Goal: Information Seeking & Learning: Find specific fact

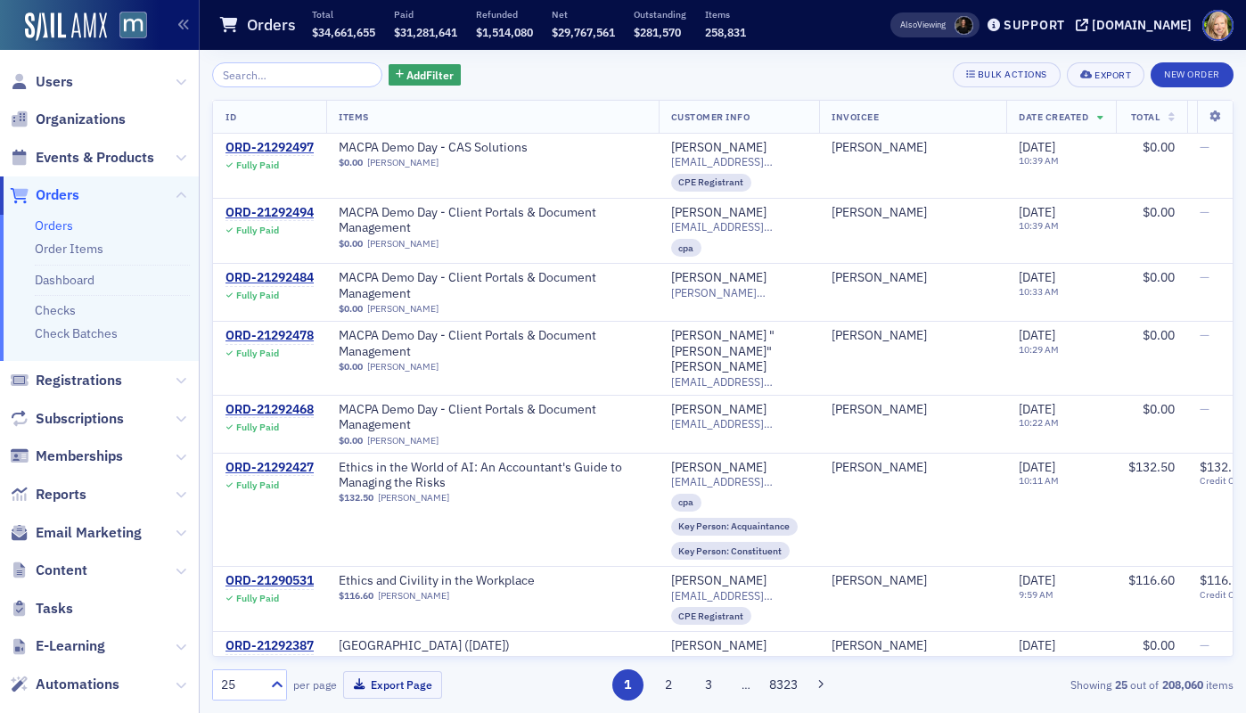
scroll to position [1590, 0]
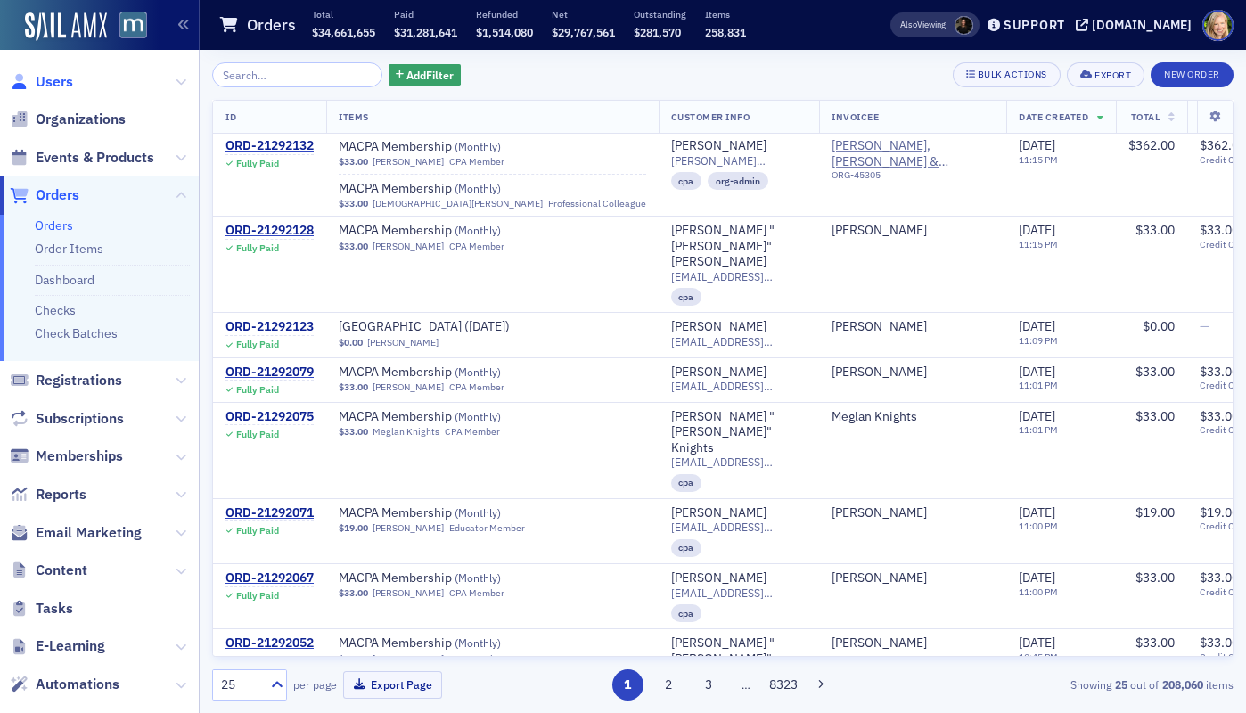
click at [43, 75] on span "Users" at bounding box center [54, 82] width 37 height 20
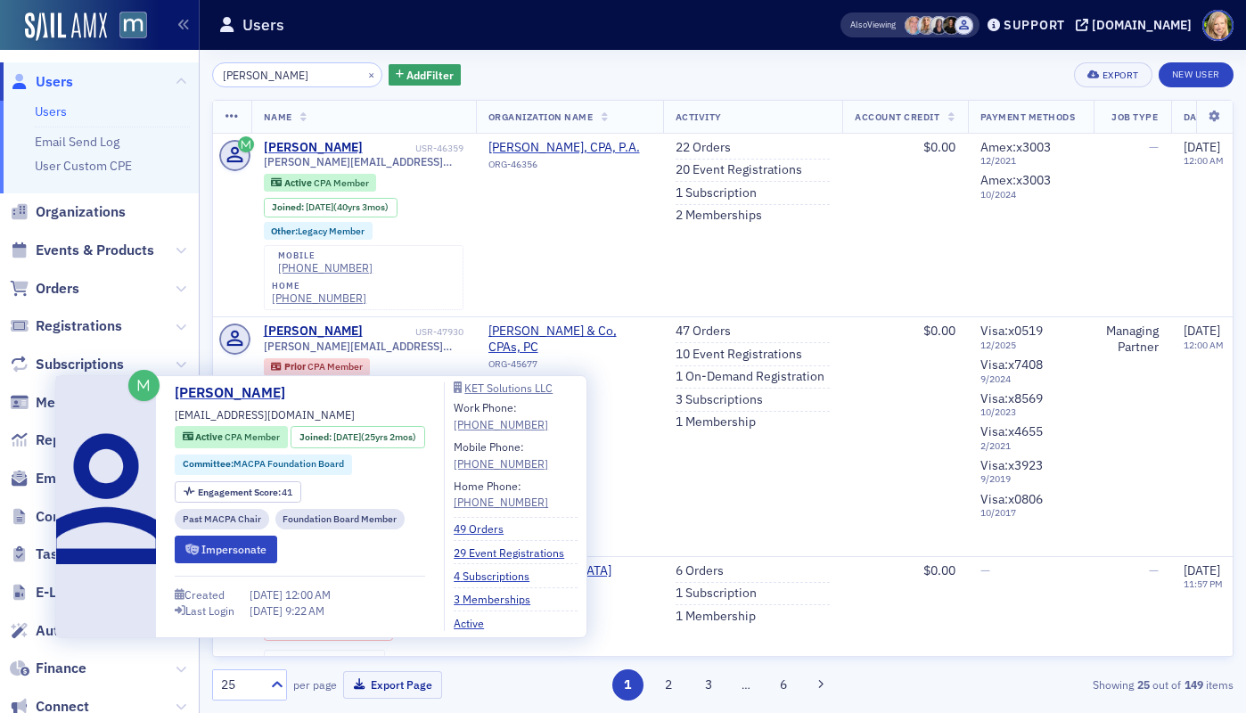
type input "[PERSON_NAME]"
click at [312, 699] on div "[PERSON_NAME]" at bounding box center [313, 707] width 99 height 16
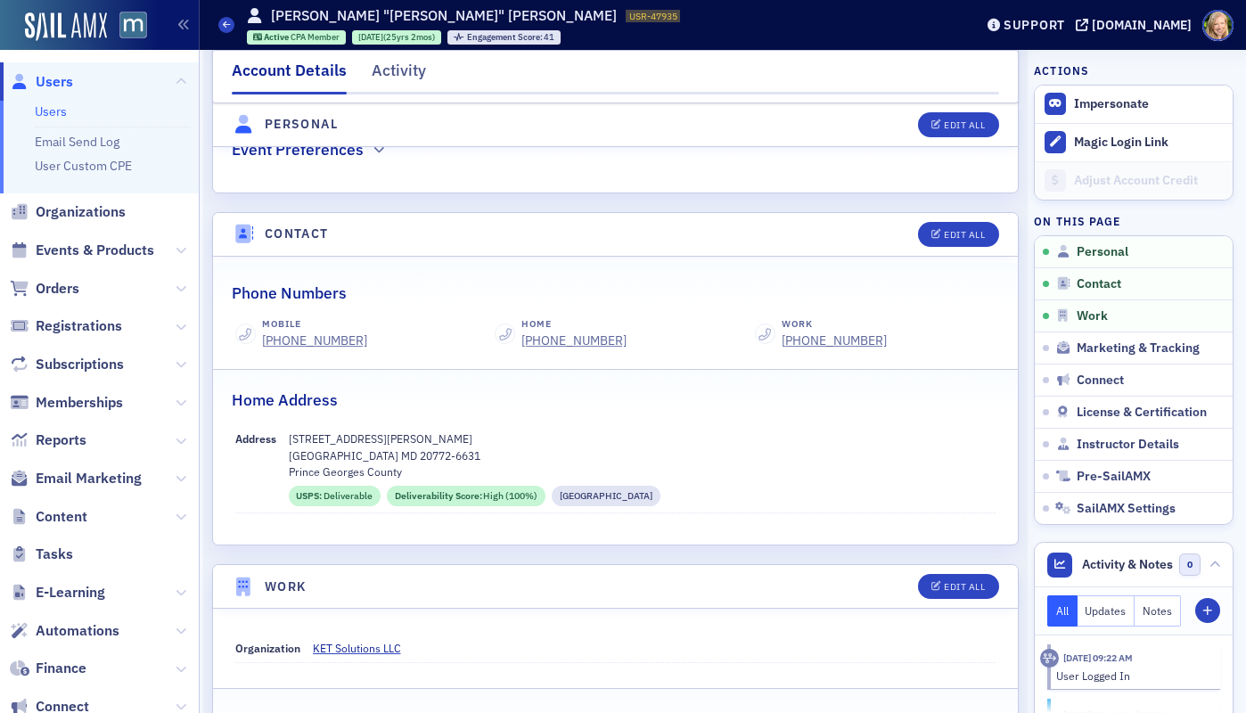
scroll to position [672, 0]
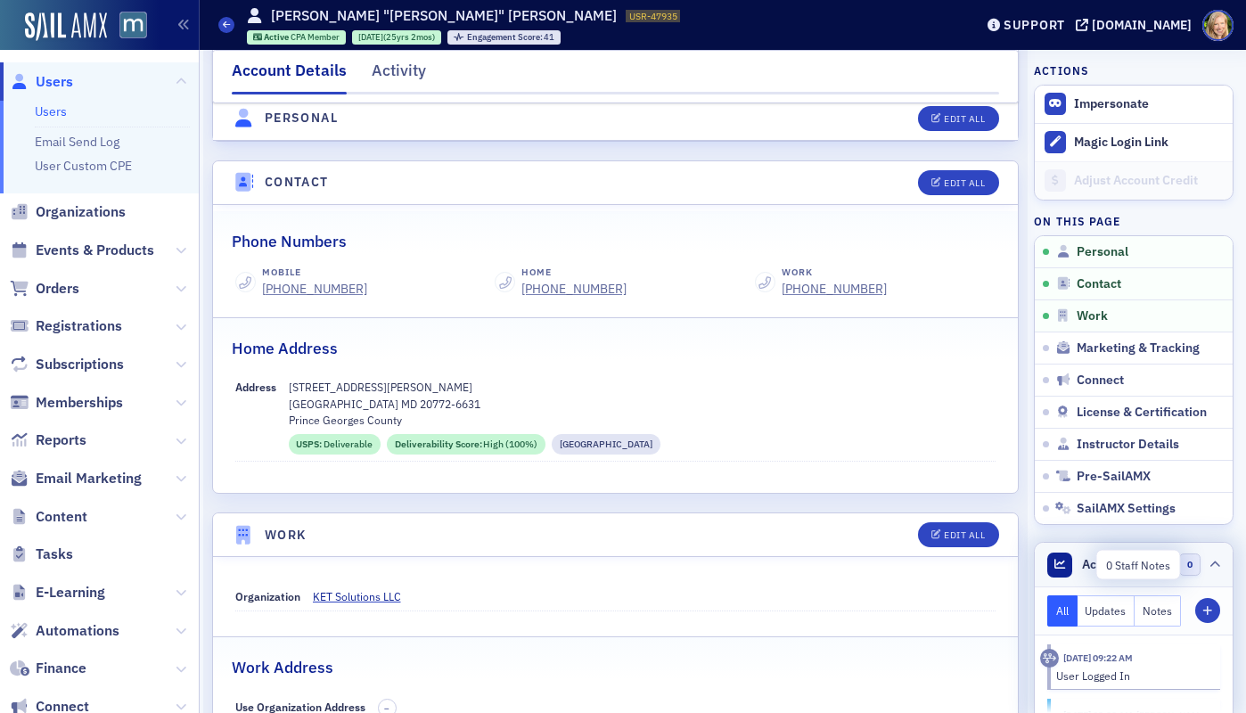
click at [1210, 565] on icon at bounding box center [1214, 565] width 11 height 11
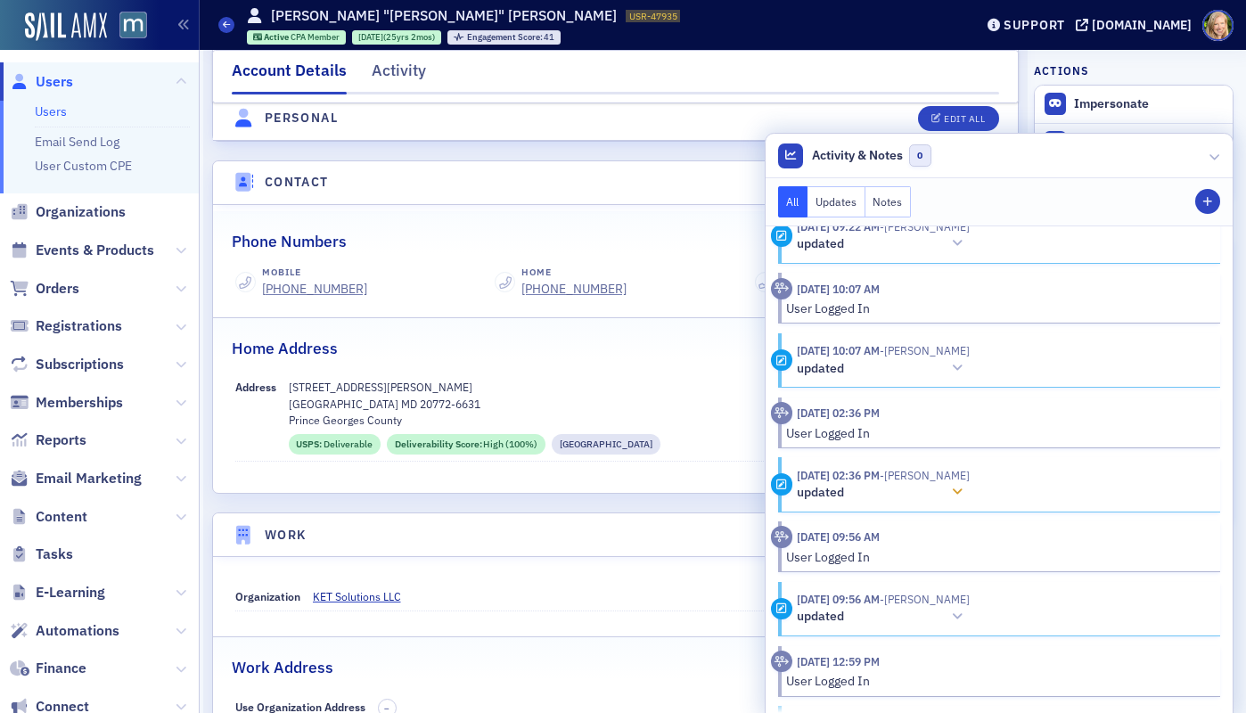
scroll to position [0, 0]
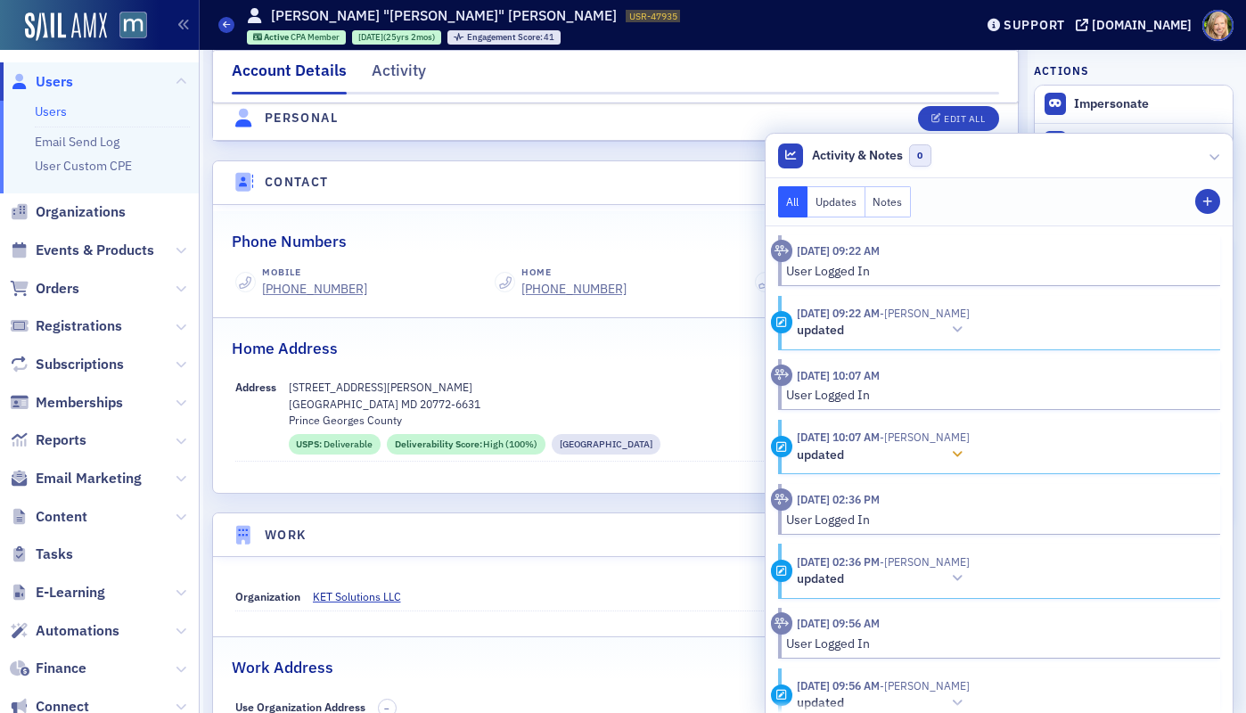
click at [913, 461] on button "updated" at bounding box center [883, 455] width 173 height 19
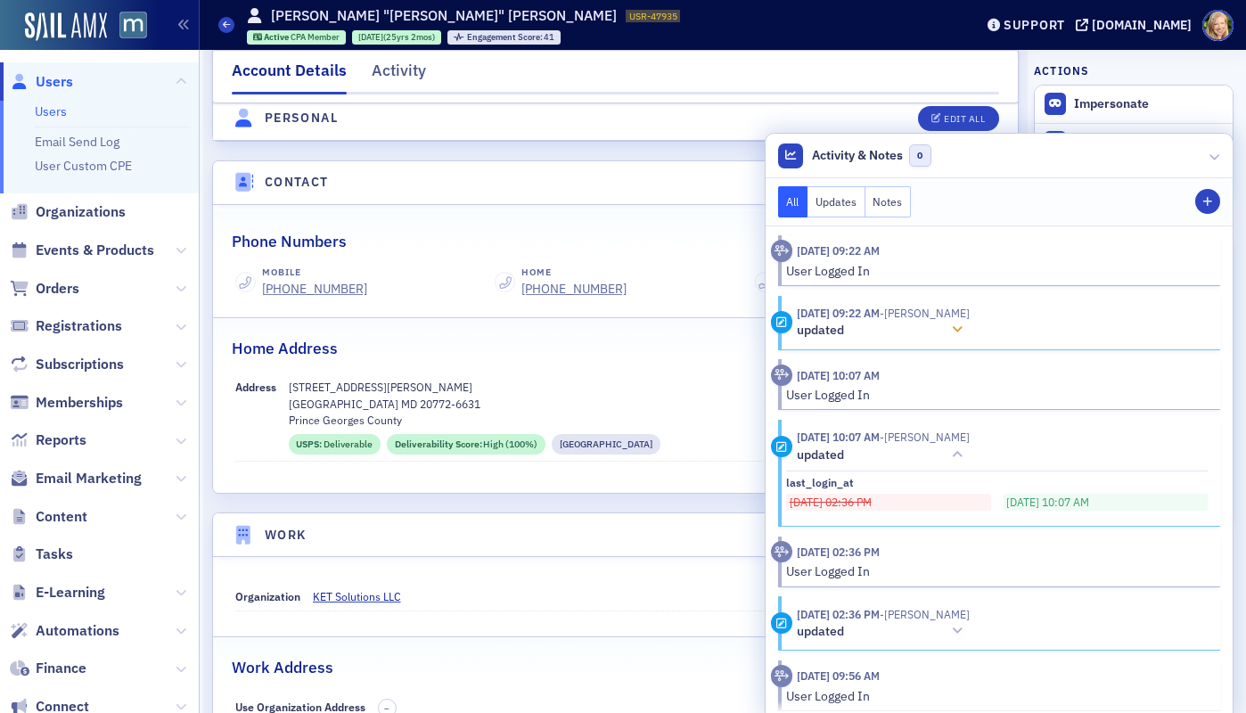
click at [917, 315] on span "- [PERSON_NAME]" at bounding box center [924, 313] width 90 height 14
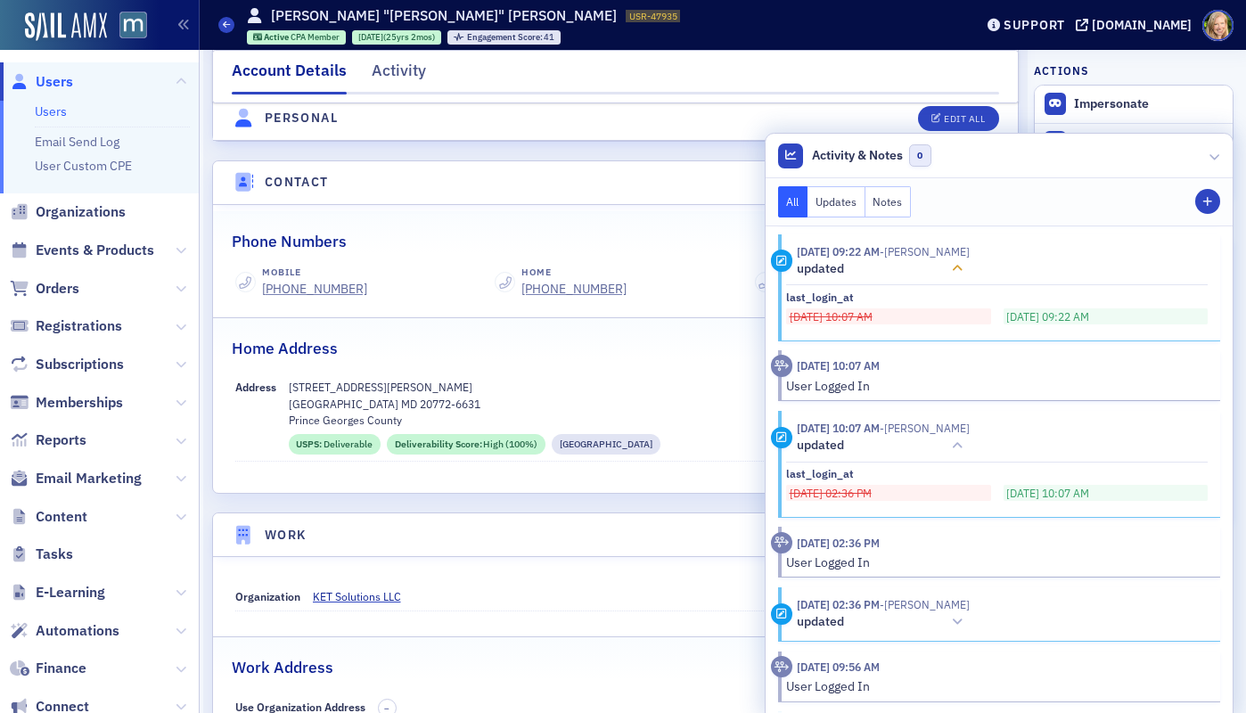
scroll to position [240, 0]
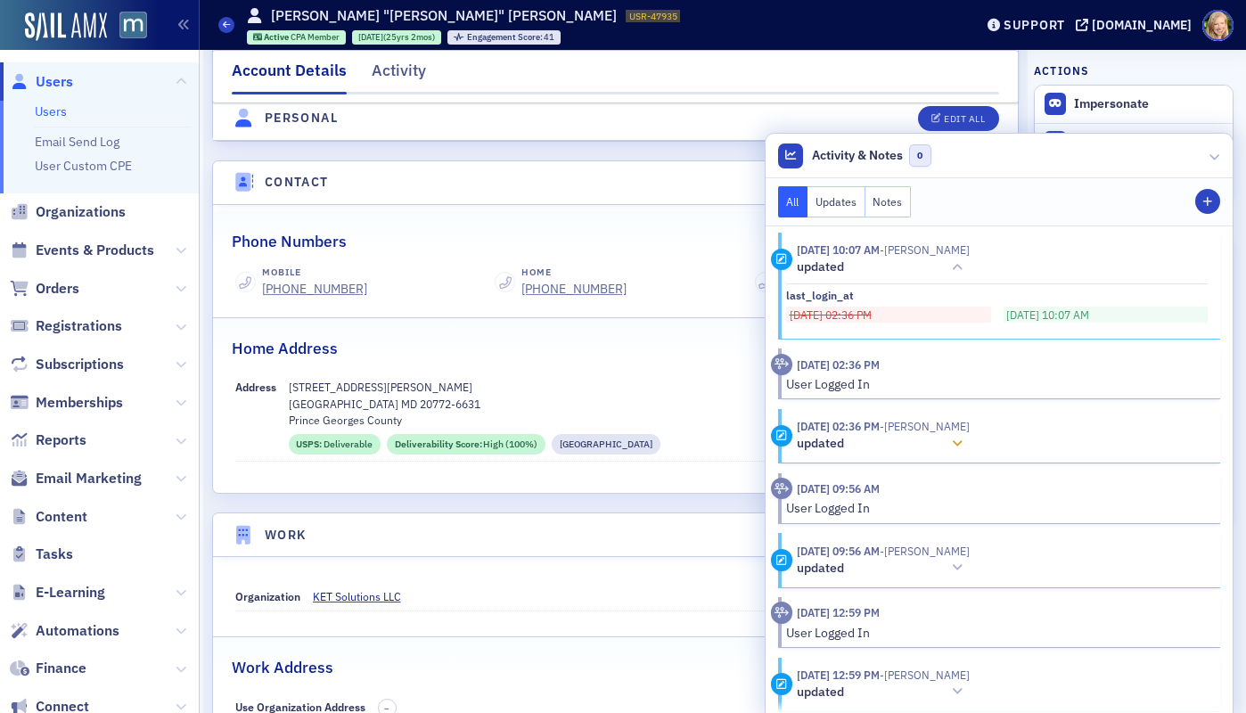
click at [927, 441] on button "updated" at bounding box center [883, 444] width 173 height 19
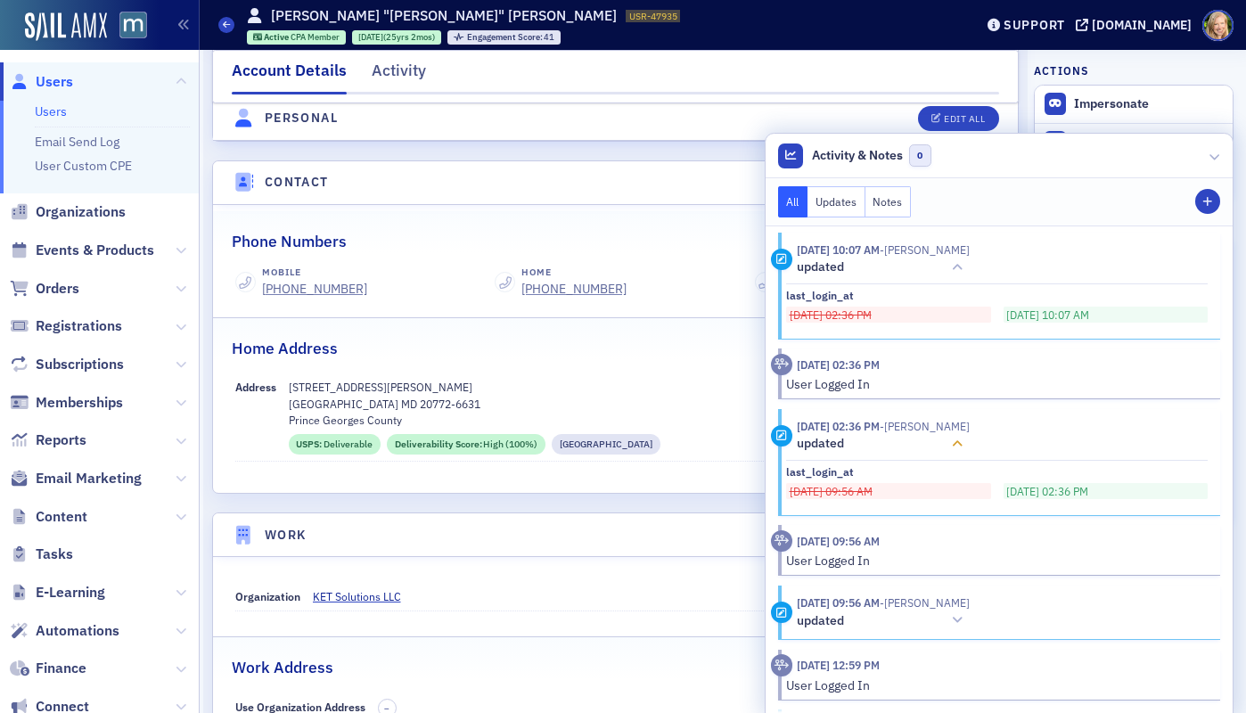
scroll to position [588, 0]
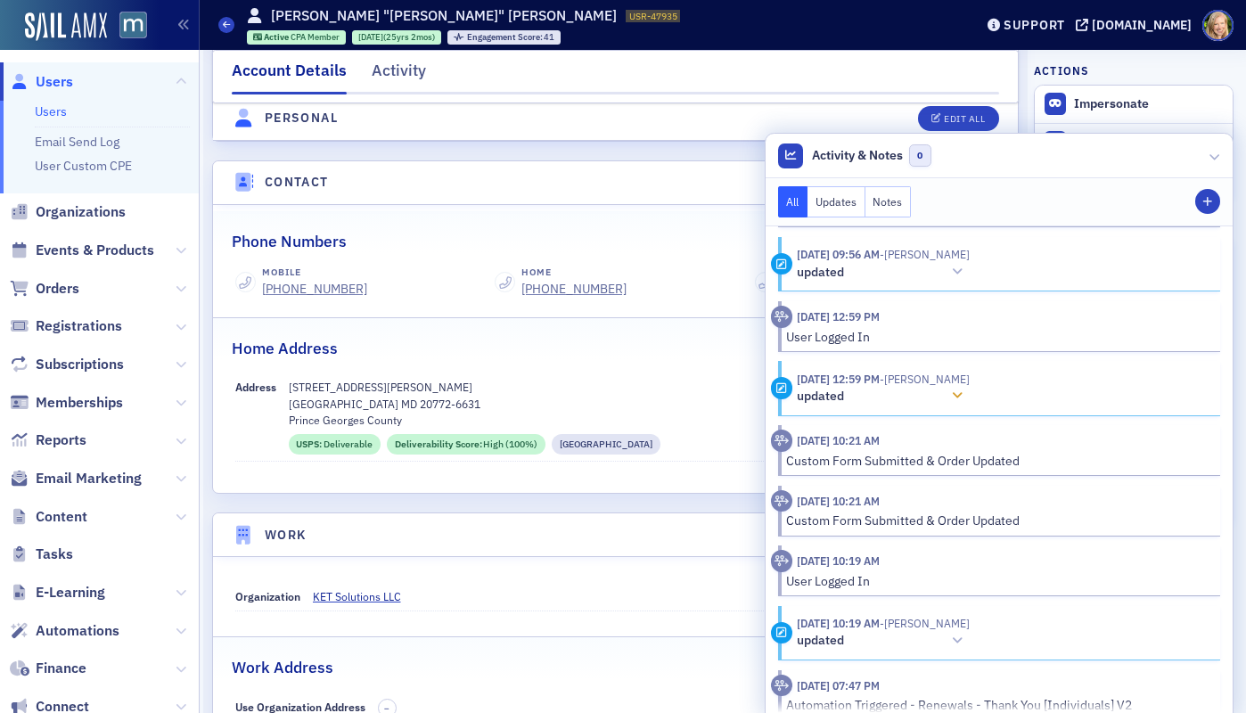
click at [919, 385] on span "- [PERSON_NAME]" at bounding box center [924, 379] width 90 height 14
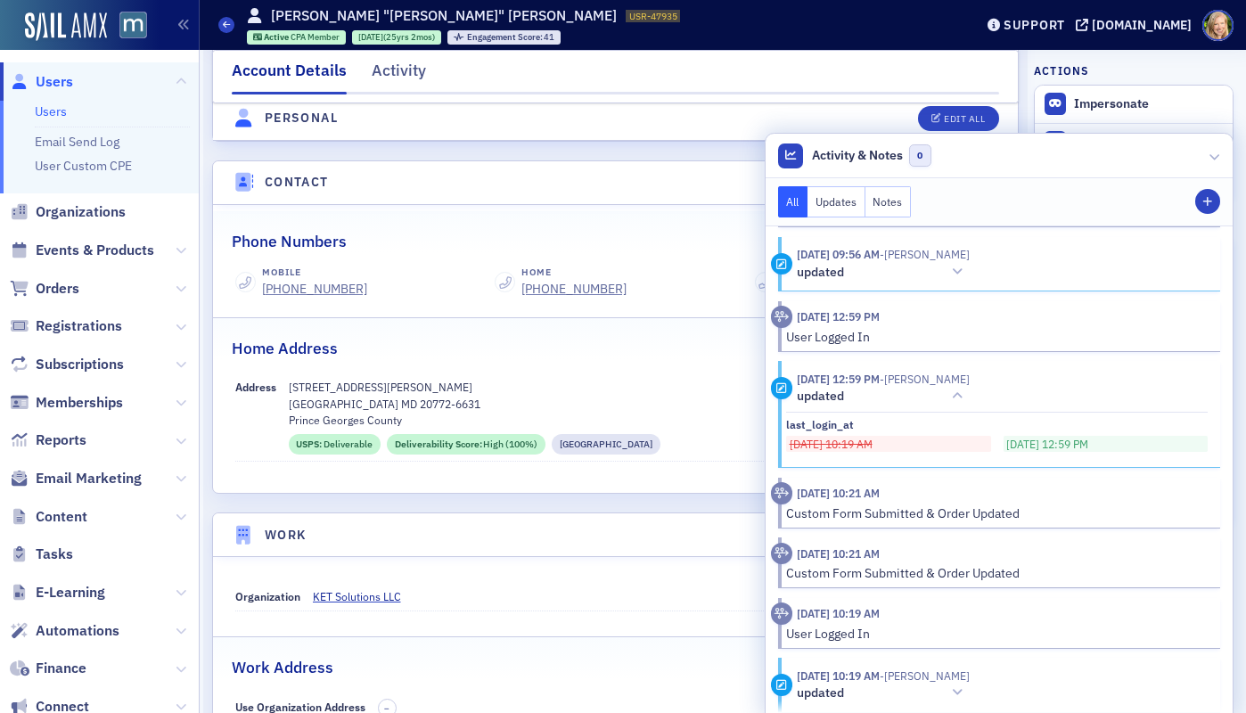
click at [953, 490] on header "[DATE] 10:21 AM" at bounding box center [989, 493] width 437 height 22
click at [879, 490] on time "[DATE] 10:21 AM" at bounding box center [838, 493] width 83 height 14
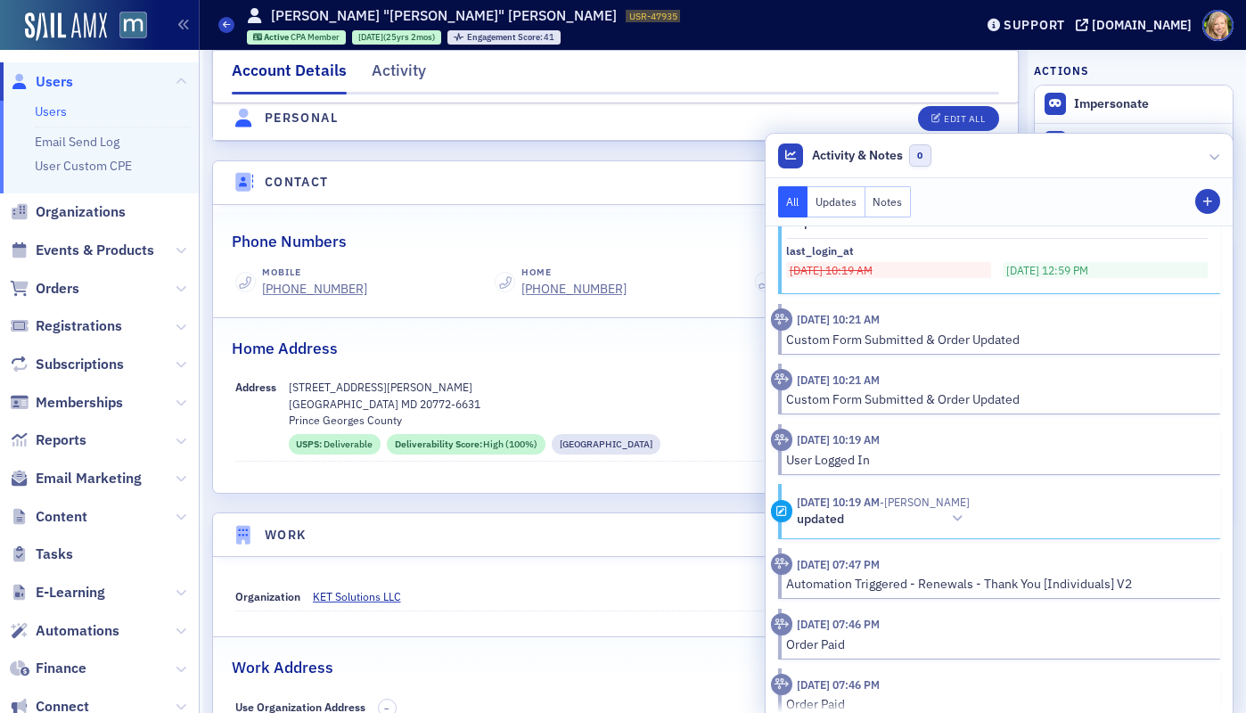
click at [916, 515] on button "updated" at bounding box center [883, 519] width 173 height 19
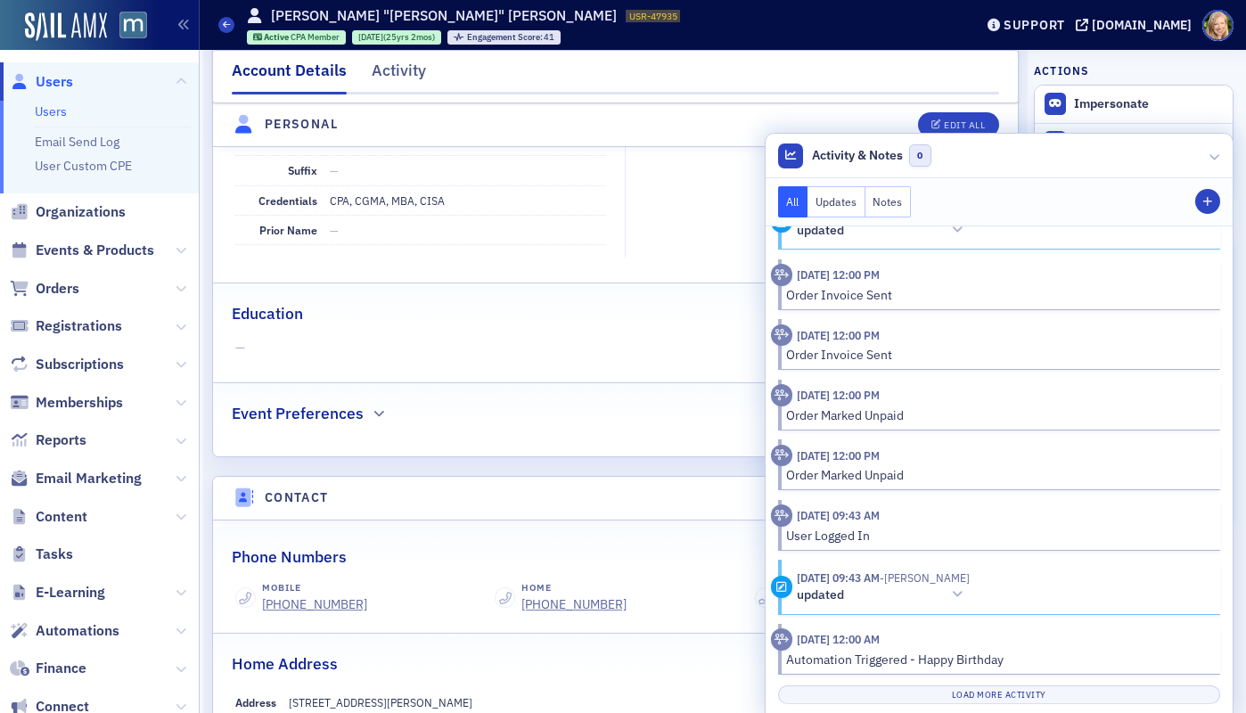
scroll to position [187, 0]
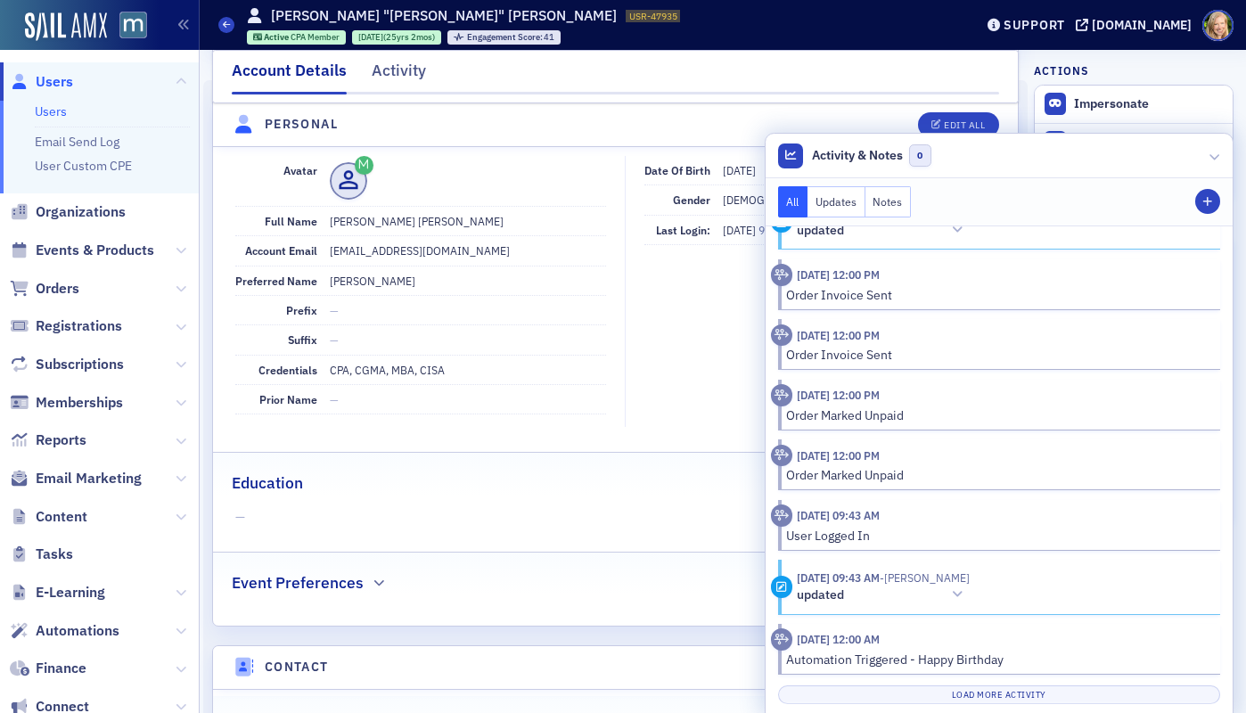
click at [662, 108] on header "Personal Edit All" at bounding box center [615, 125] width 805 height 44
click at [1212, 159] on icon at bounding box center [1214, 156] width 11 height 11
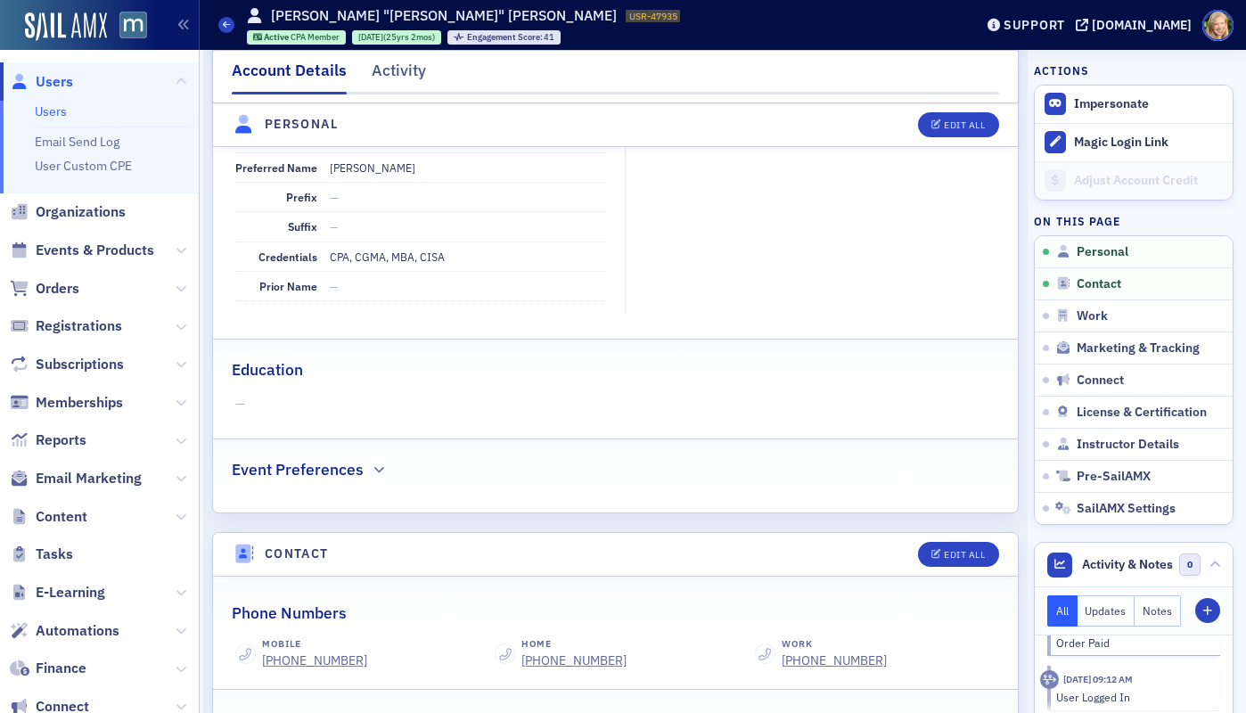
scroll to position [452, 0]
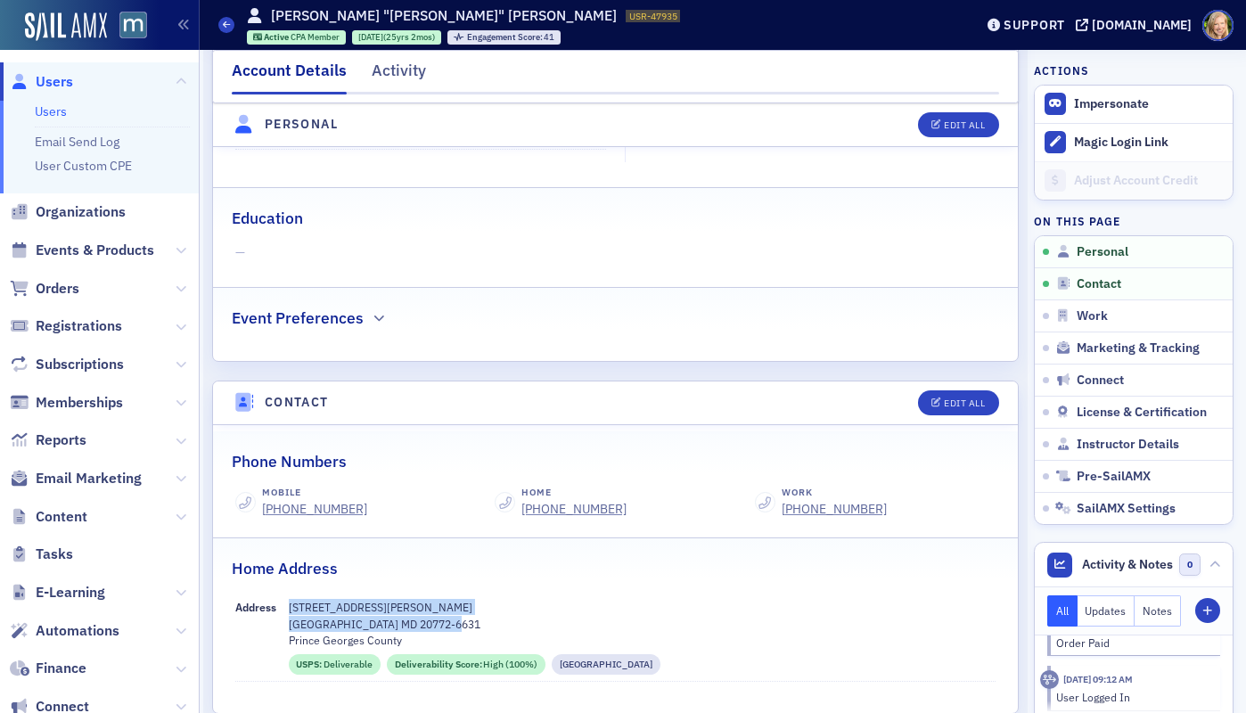
drag, startPoint x: 291, startPoint y: 605, endPoint x: 478, endPoint y: 624, distance: 188.0
click at [478, 624] on div "[STREET_ADDRESS][PERSON_NAME]" at bounding box center [642, 623] width 707 height 49
copy div "[STREET_ADDRESS][PERSON_NAME]"
